Goal: Task Accomplishment & Management: Use online tool/utility

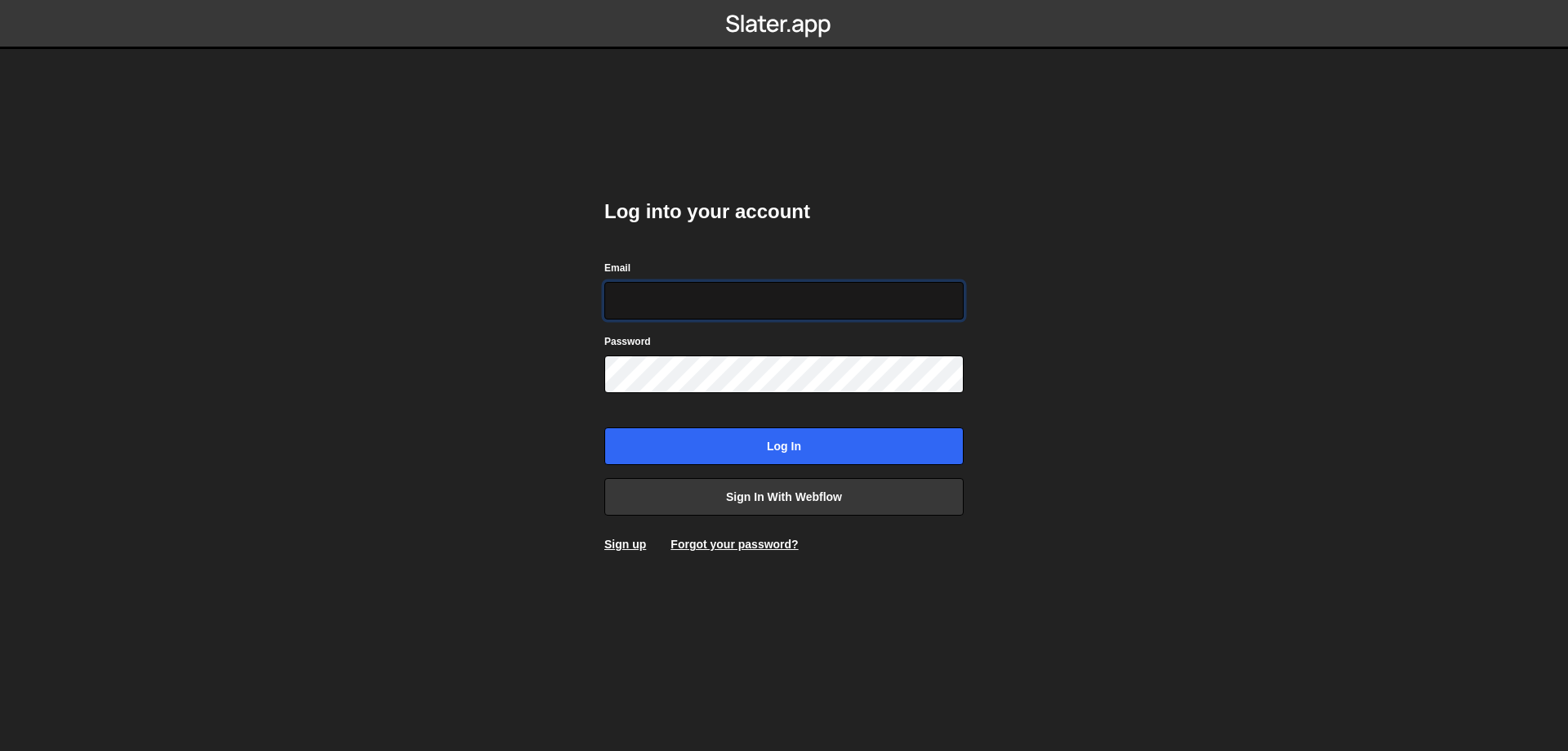
click at [656, 314] on input "Email" at bounding box center [784, 300] width 360 height 37
type input "leader.mah.com@gmail.com"
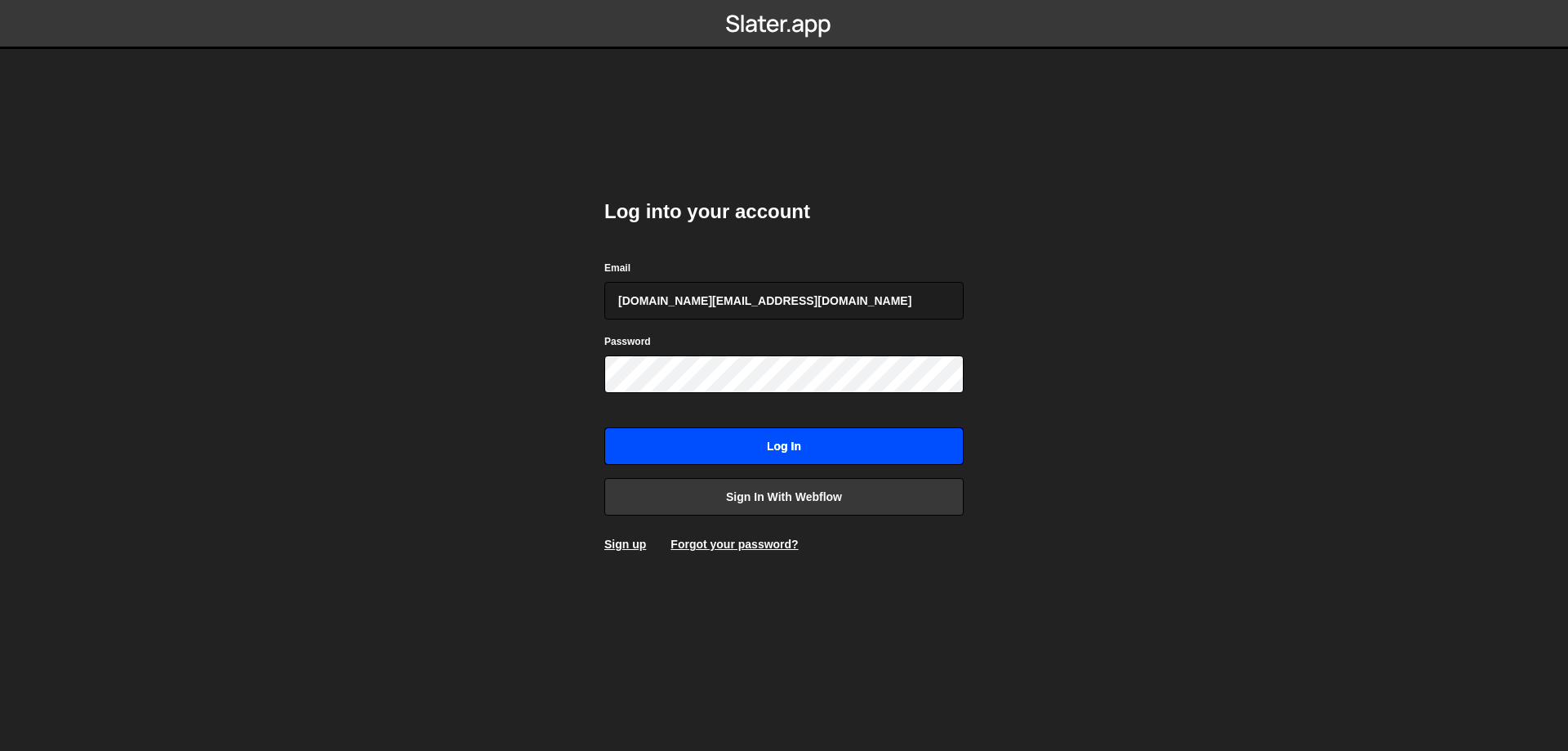
click at [794, 439] on input "Log in" at bounding box center [784, 446] width 360 height 37
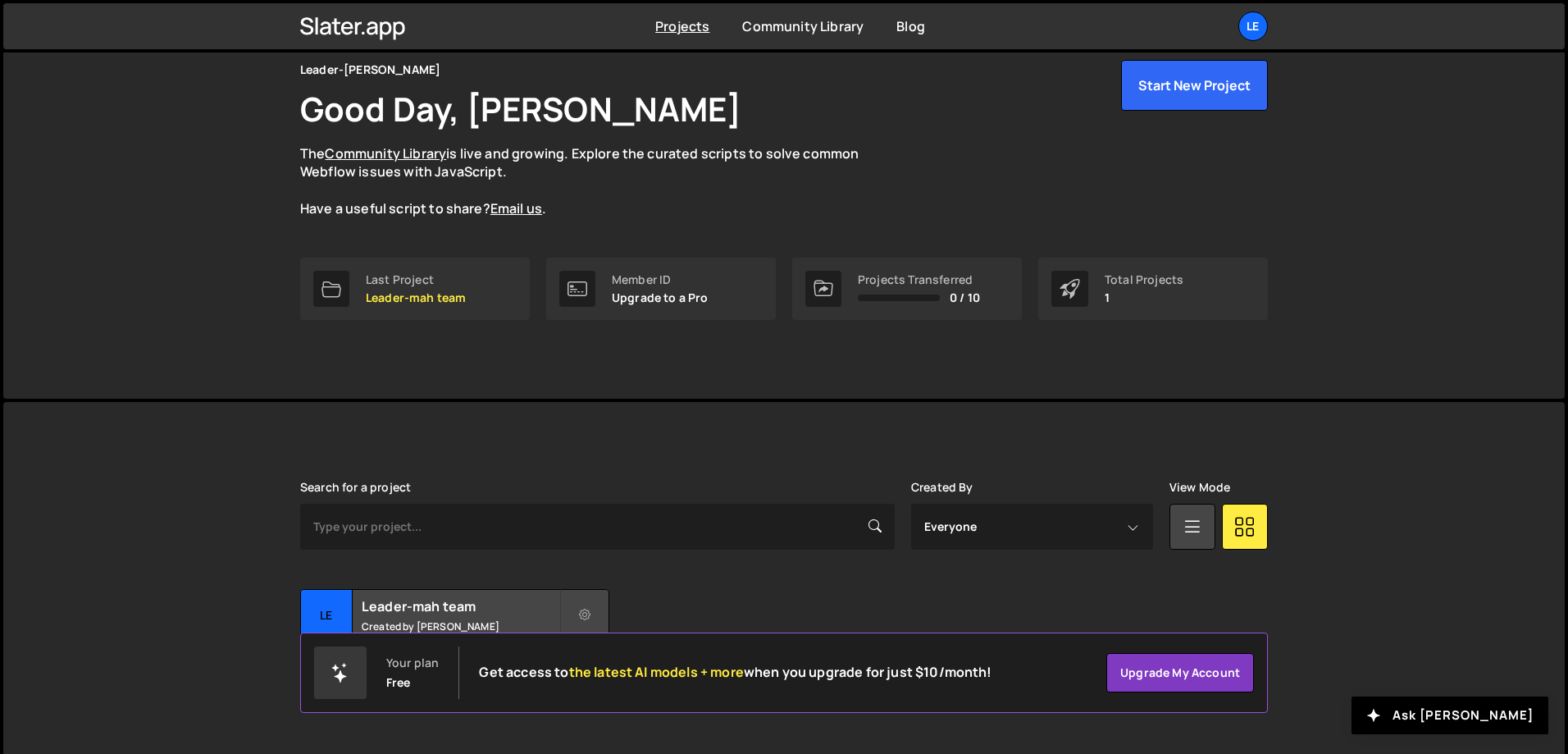
scroll to position [91, 0]
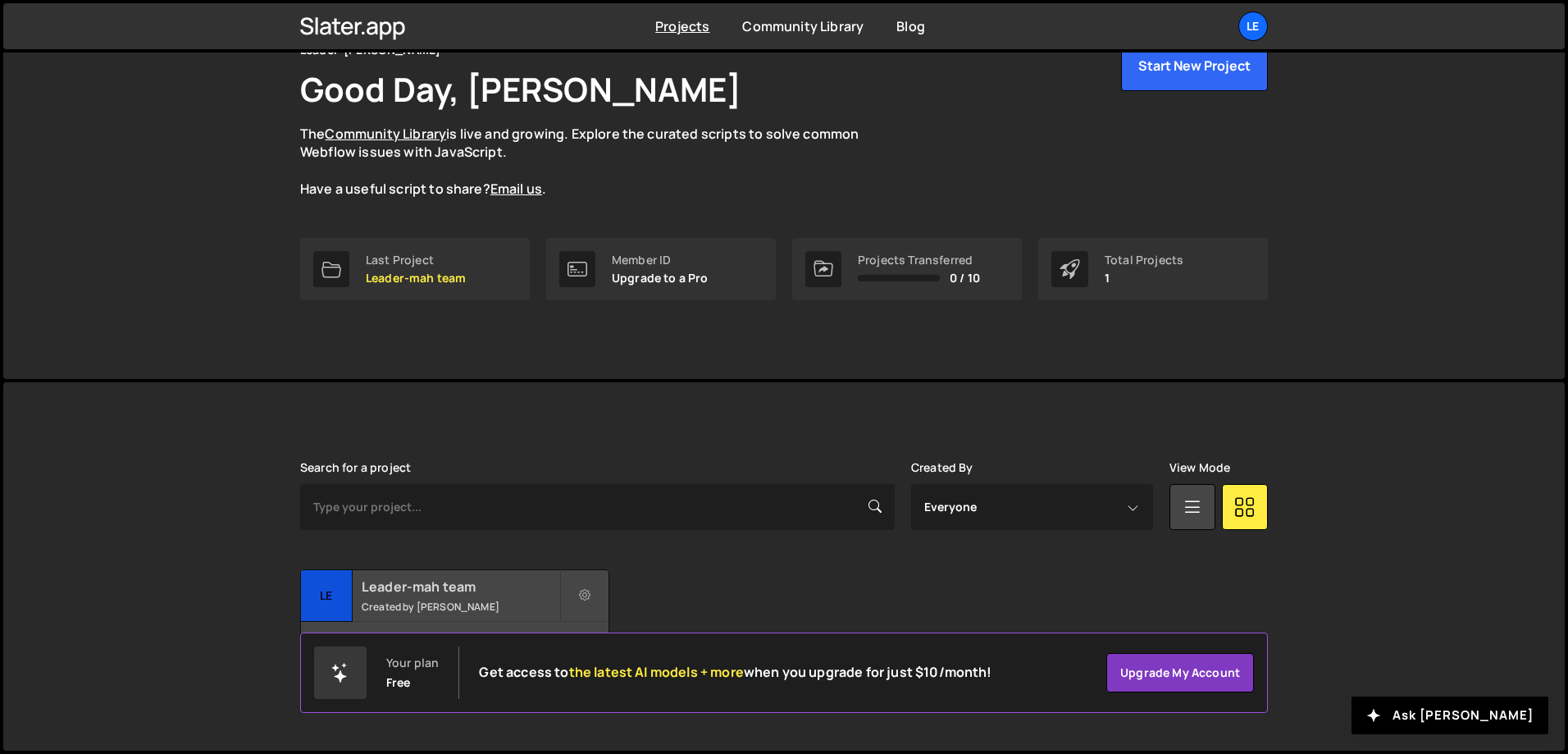
click at [454, 598] on div "Leader-mah team Created by [PERSON_NAME]" at bounding box center [455, 596] width 308 height 51
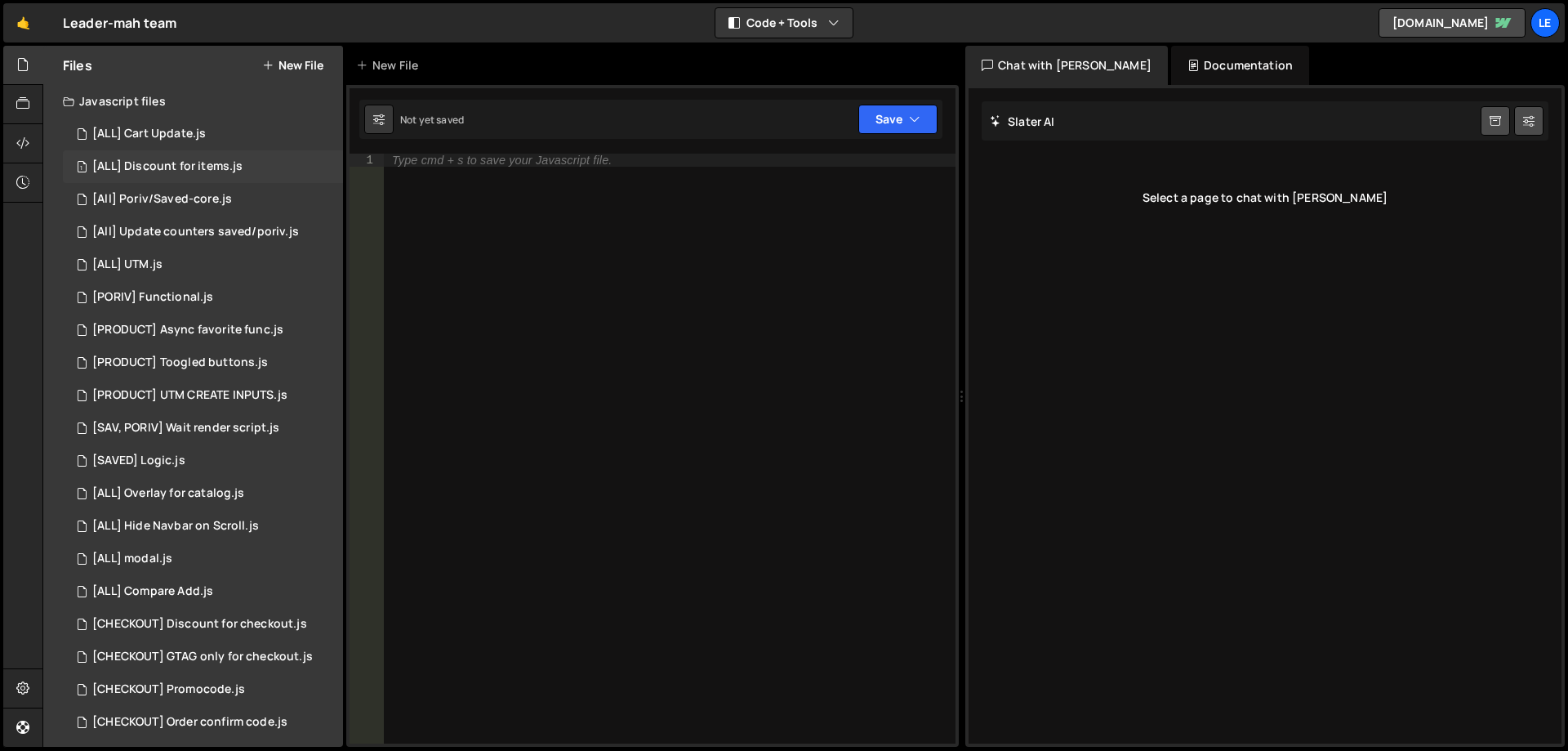
click at [206, 160] on div "[ALL] Discount for items.js" at bounding box center [167, 167] width 150 height 15
